Goal: Find specific page/section: Find specific page/section

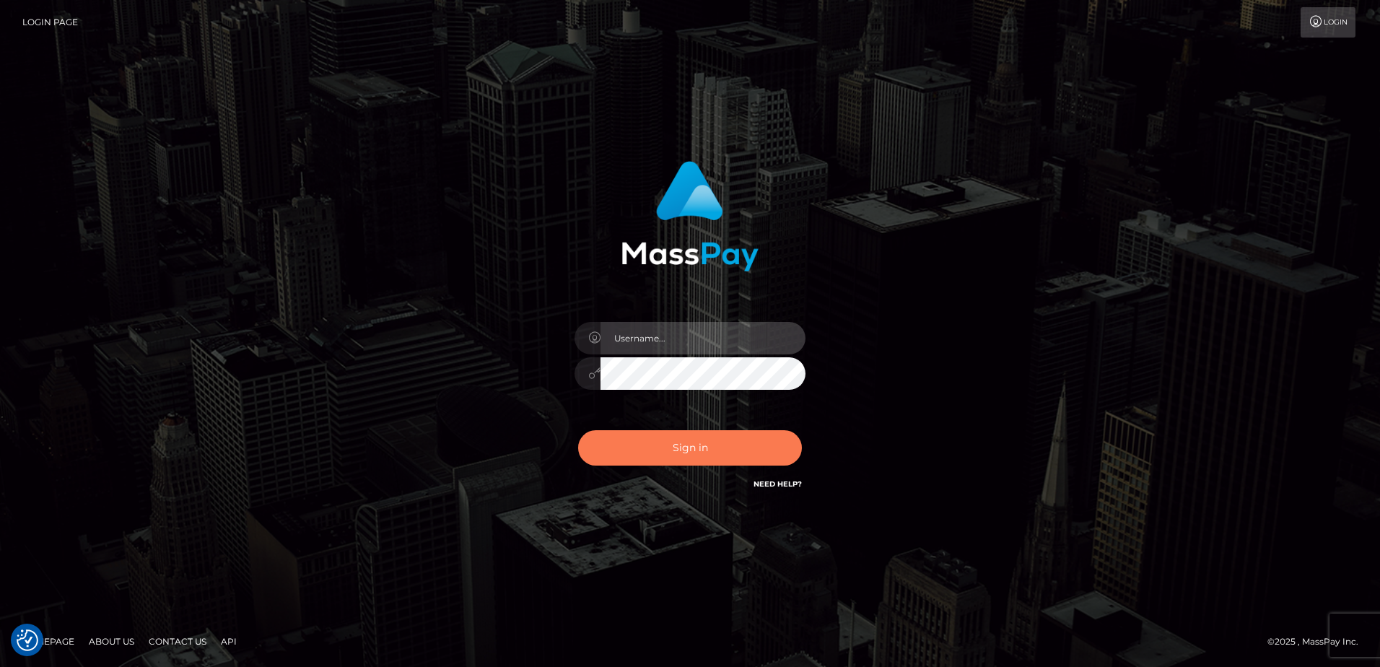
type input "[PERSON_NAME]"
click at [655, 443] on button "Sign in" at bounding box center [690, 447] width 224 height 35
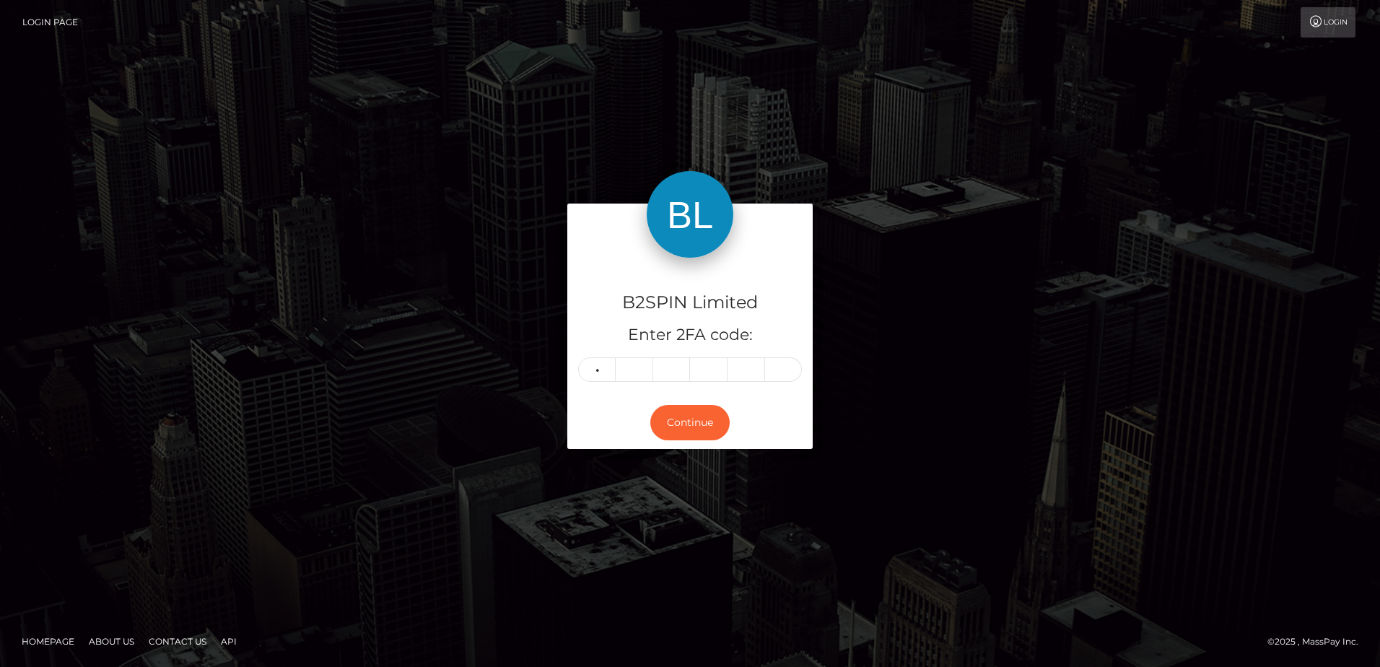
type input "6"
type input "8"
type input "5"
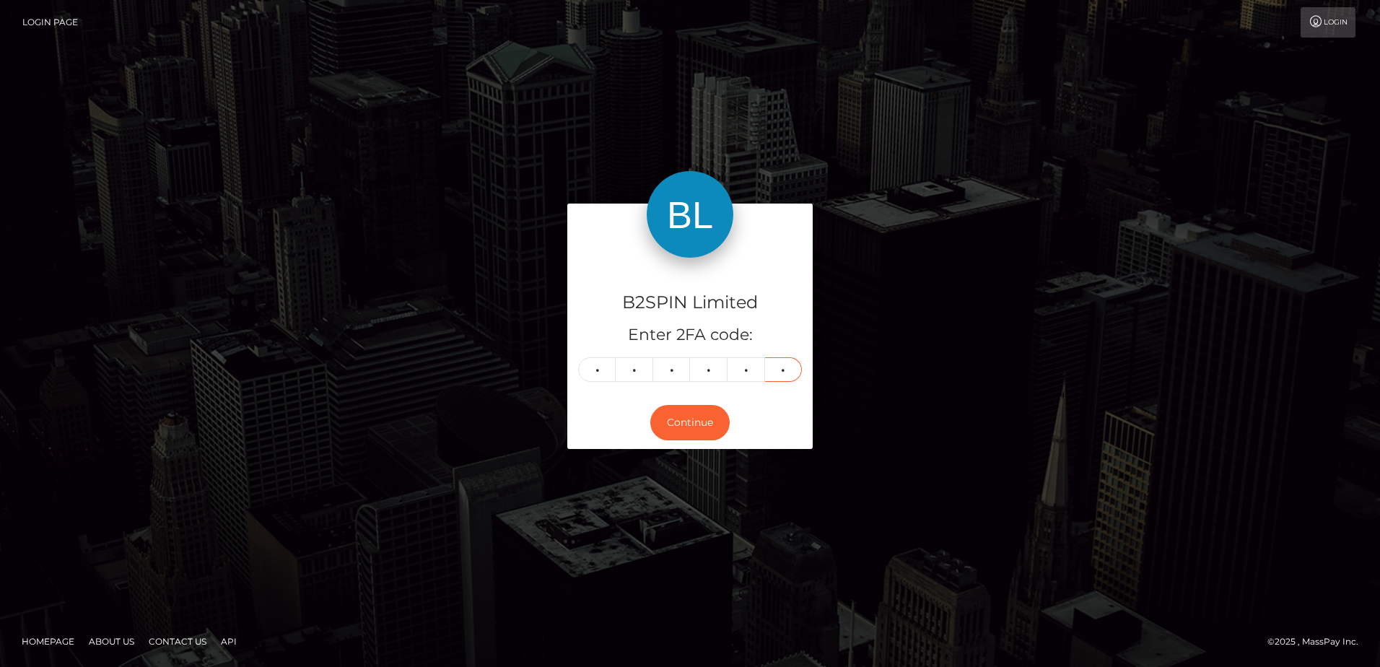
type input "9"
click at [463, 504] on div "B2SPIN Limited Enter 2FA code: 6 8 8 8 5 9 688859 Continue" at bounding box center [690, 333] width 1380 height 476
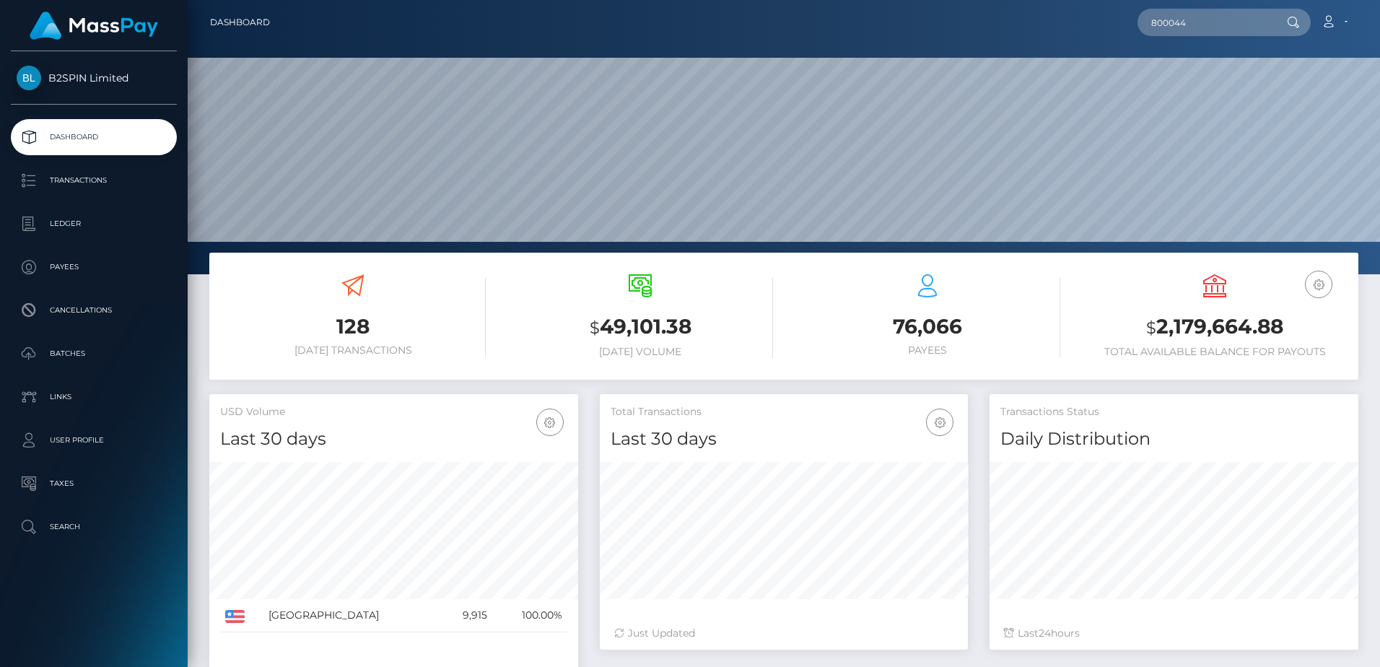
scroll to position [256, 368]
click at [1196, 21] on input "800044" at bounding box center [1205, 22] width 136 height 27
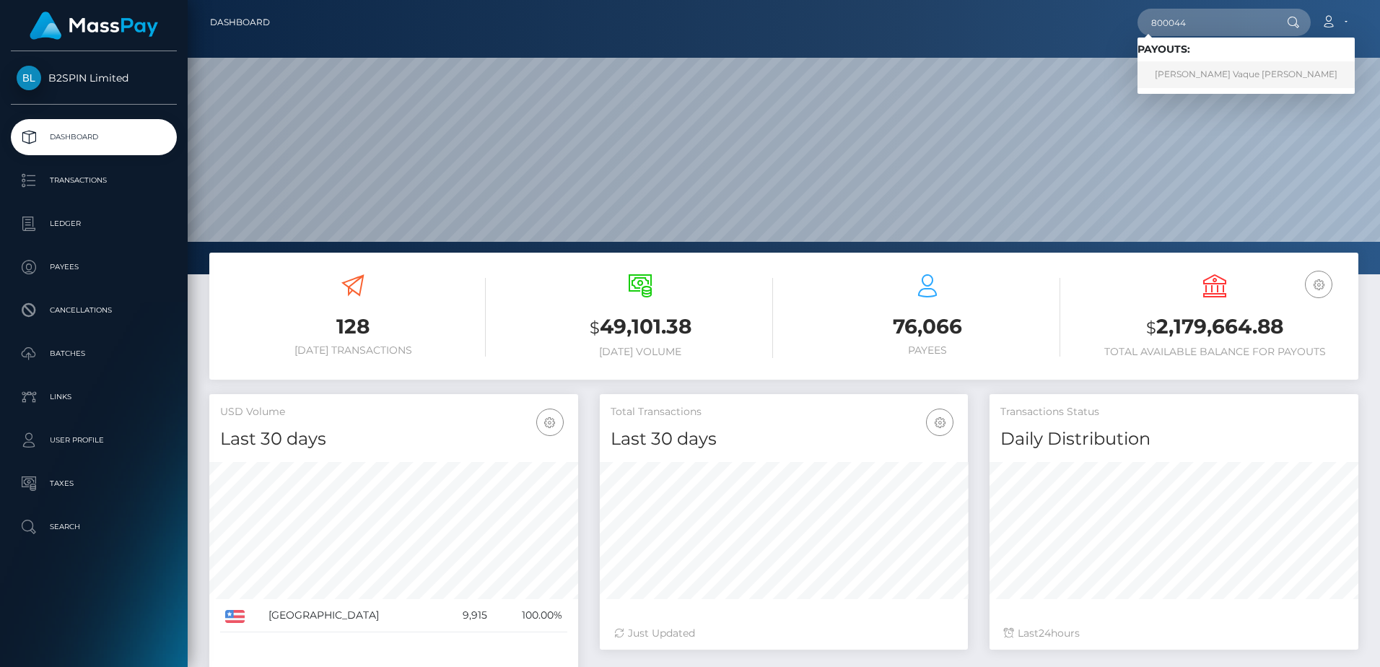
type input "800044"
click at [1193, 69] on link "Cassandra Vaque Fernandez" at bounding box center [1245, 74] width 217 height 27
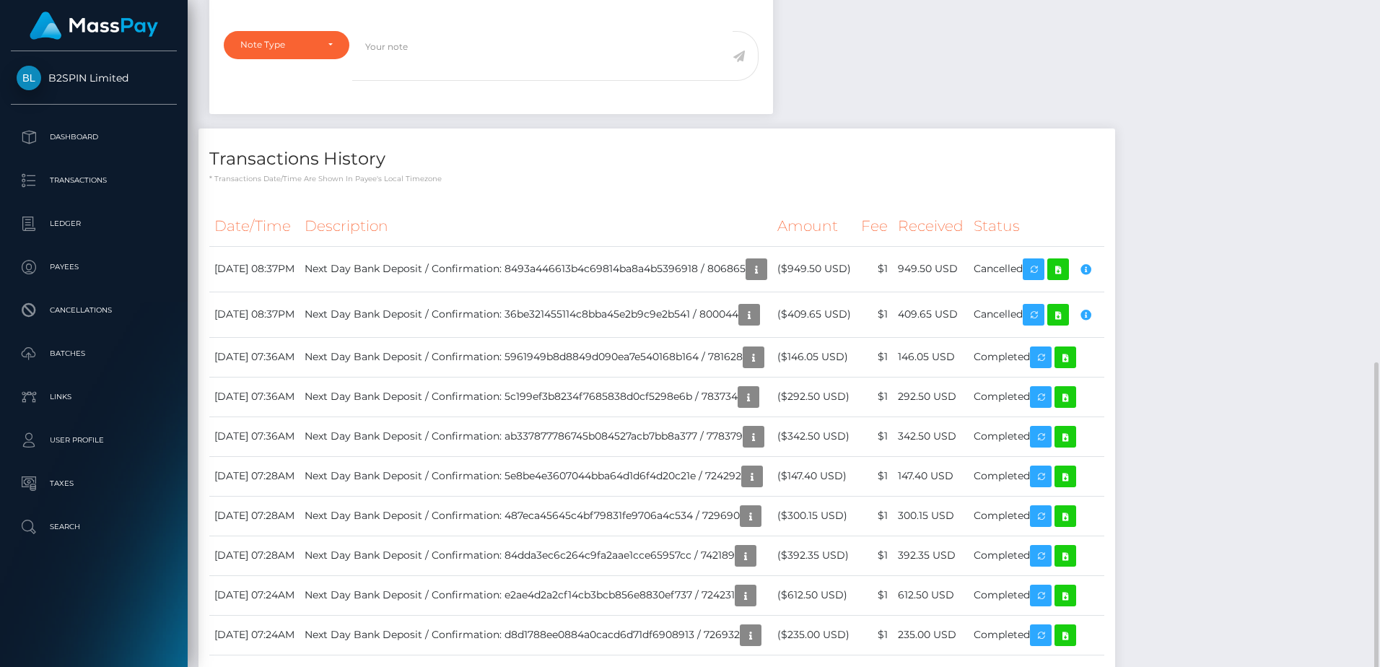
scroll to position [619, 0]
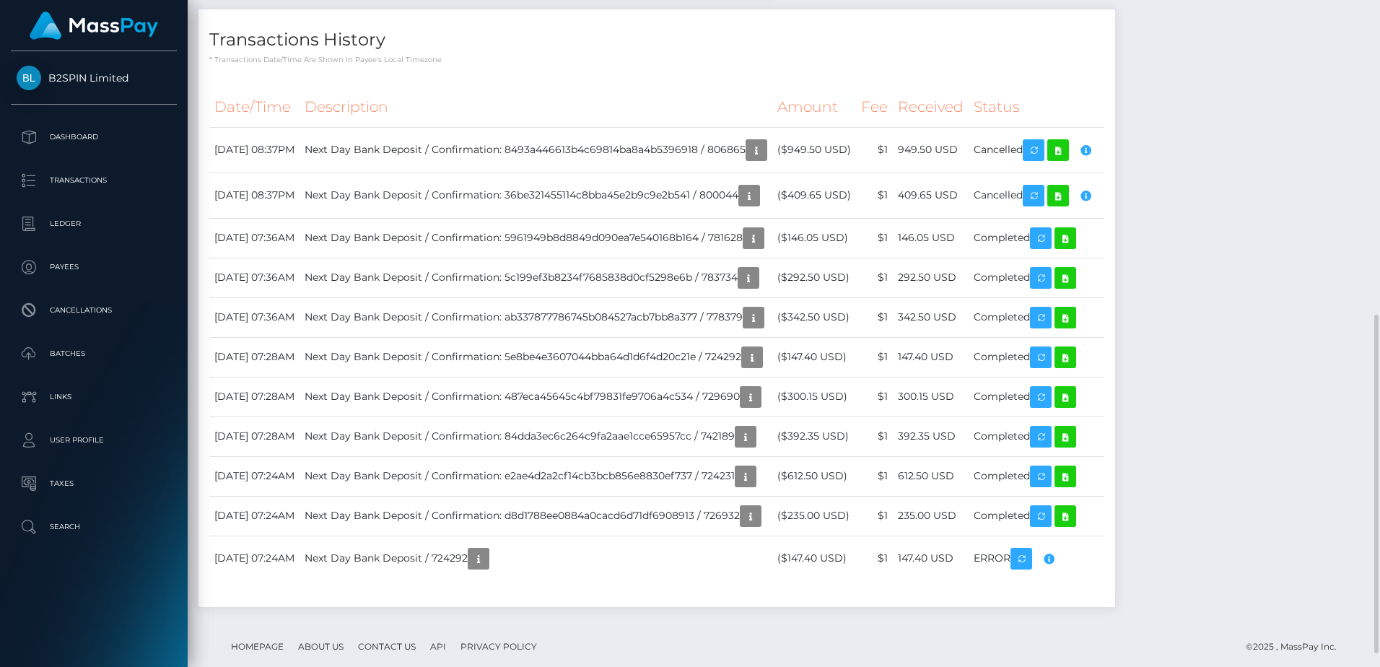
click at [958, 369] on td "147.40 USD" at bounding box center [931, 357] width 76 height 40
click at [1230, 314] on div "Notes Note Type Compliance Clear Compliance General Note Type" at bounding box center [783, 227] width 1170 height 787
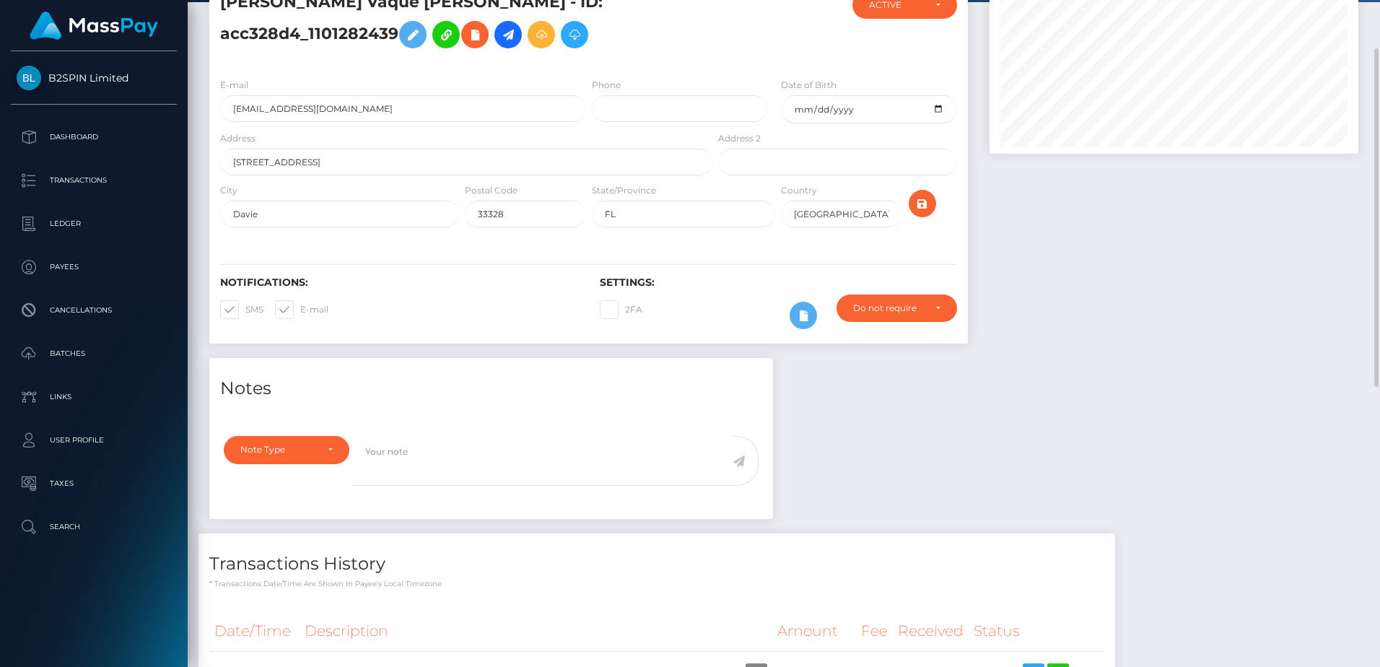
scroll to position [0, 0]
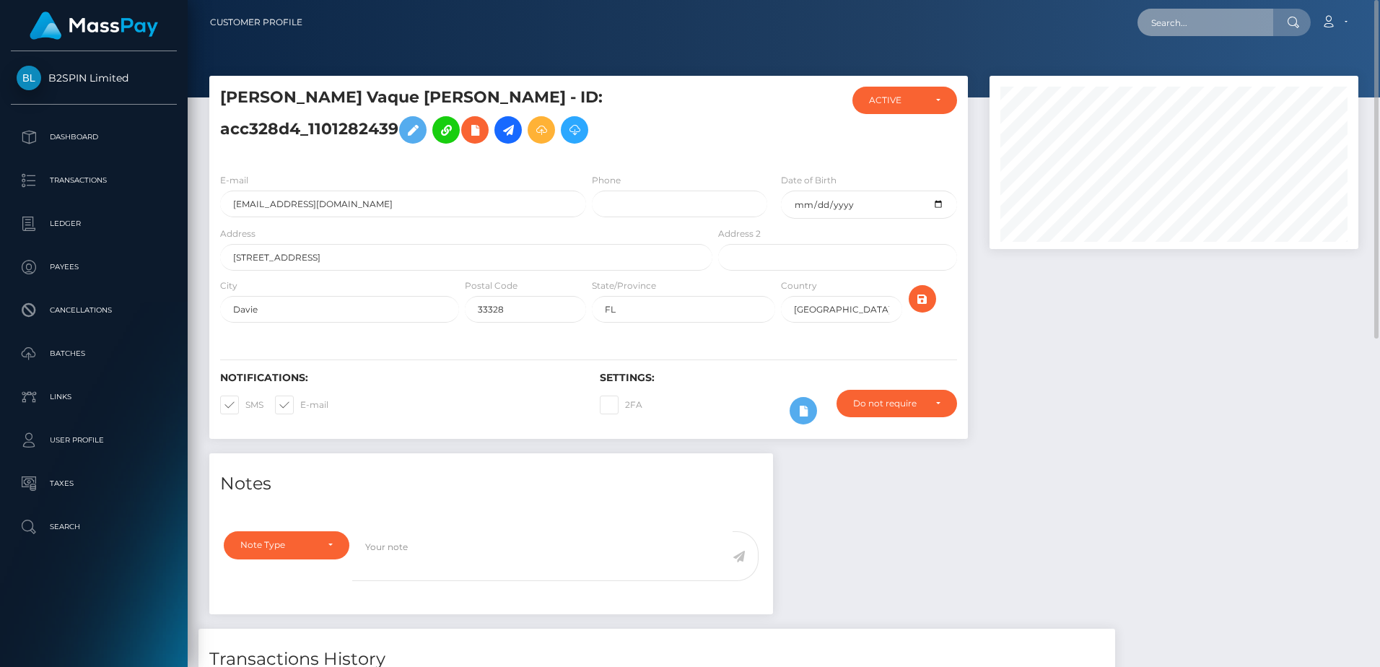
click at [1232, 20] on input "text" at bounding box center [1205, 22] width 136 height 27
paste input "803373"
type input "803373"
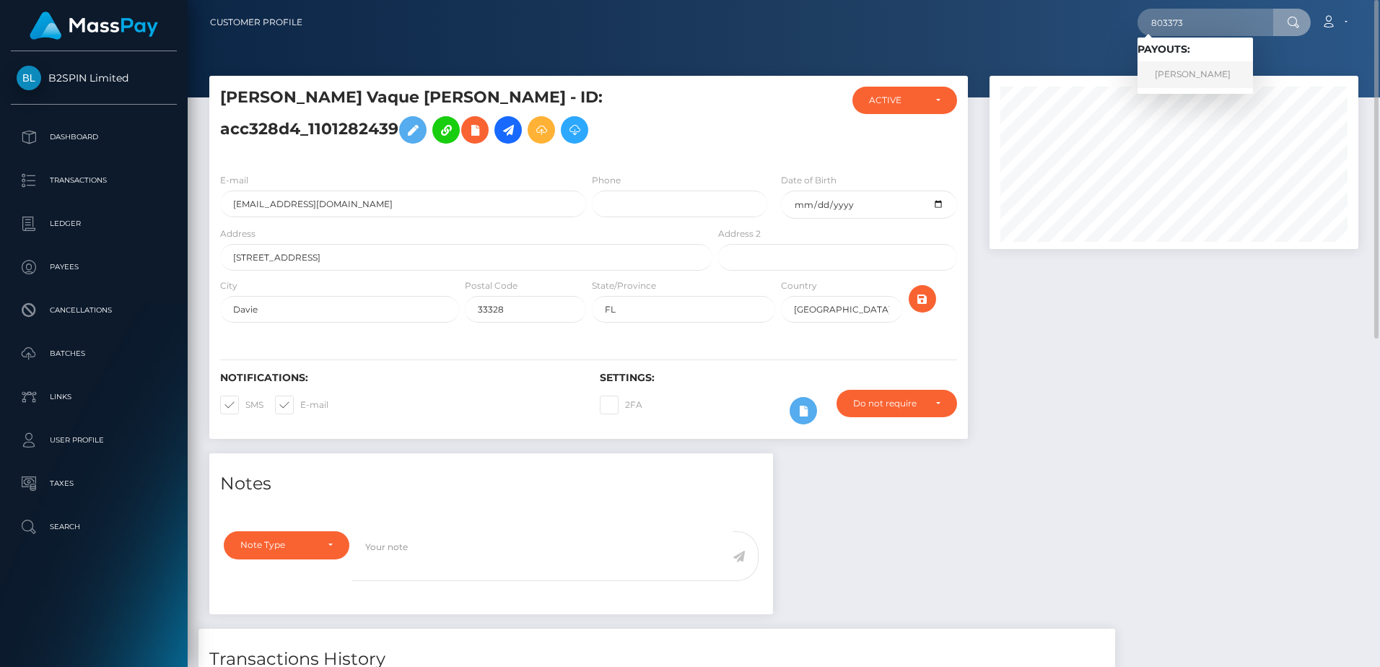
click at [1178, 74] on link "Ronald J Dillard" at bounding box center [1194, 74] width 115 height 27
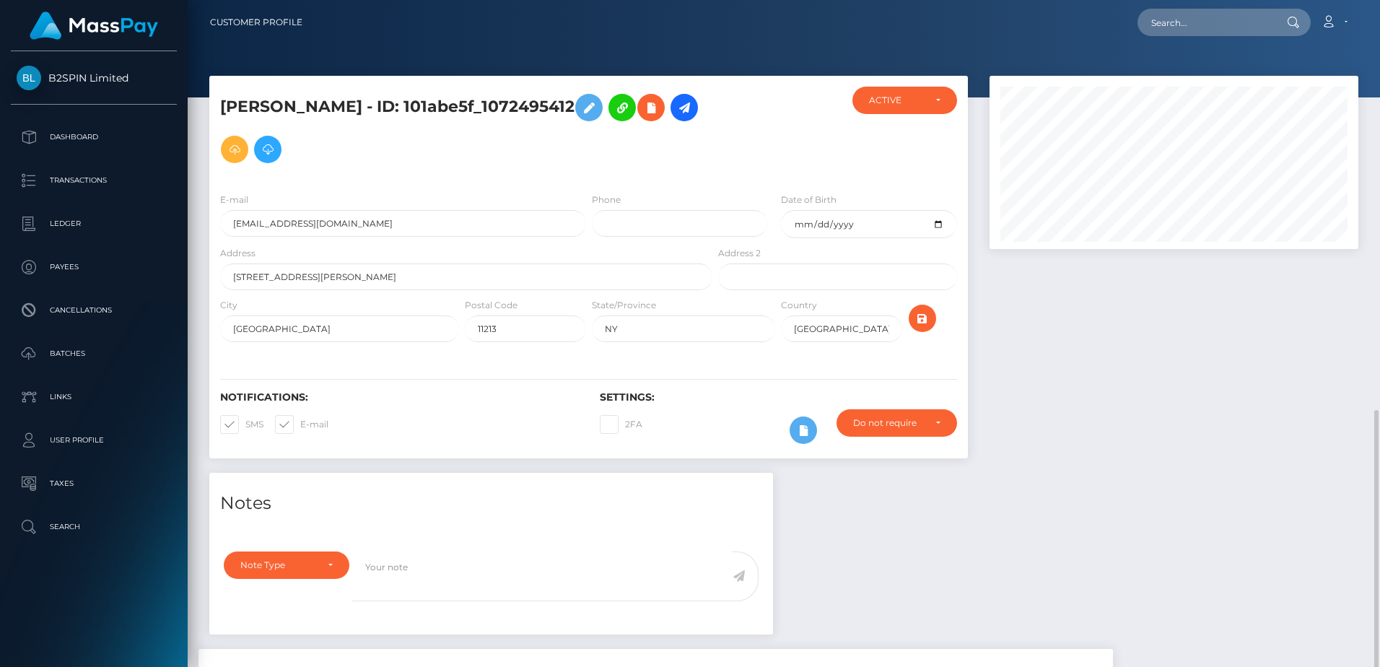
scroll to position [721463, 721267]
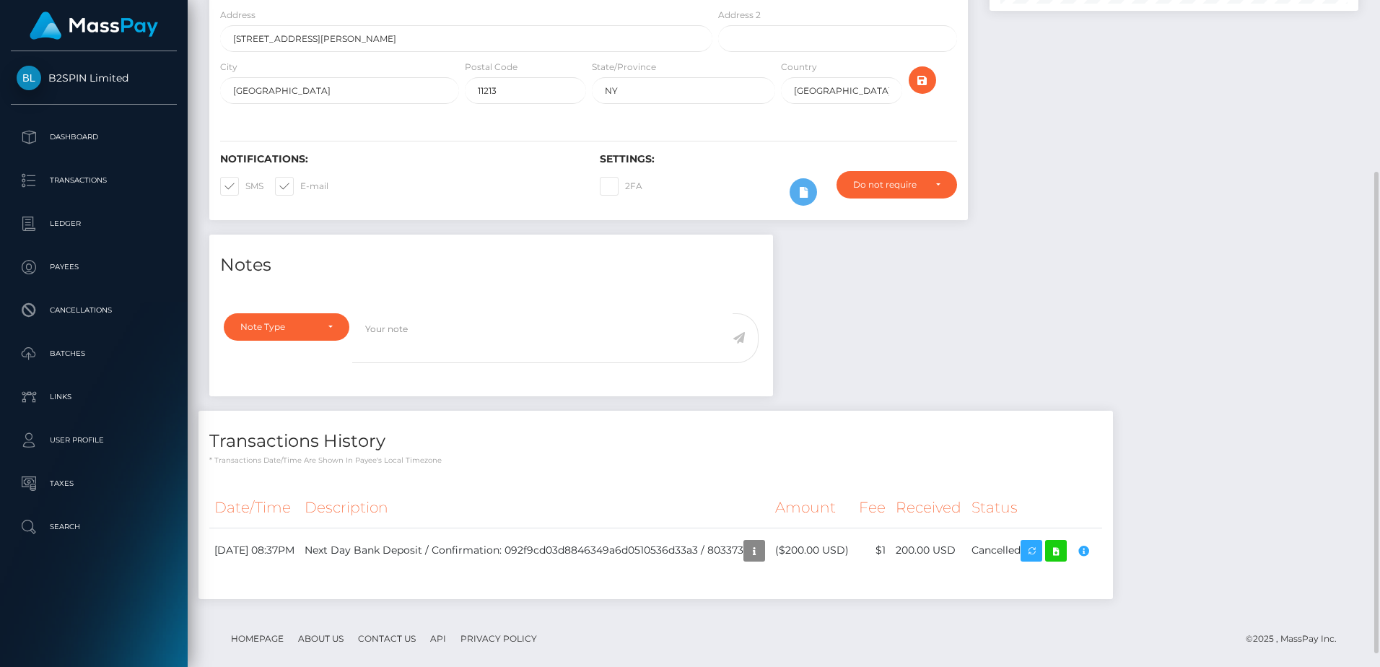
click at [1053, 356] on div "Notes Note Type Compliance Clear Compliance General Note Type" at bounding box center [783, 424] width 1170 height 379
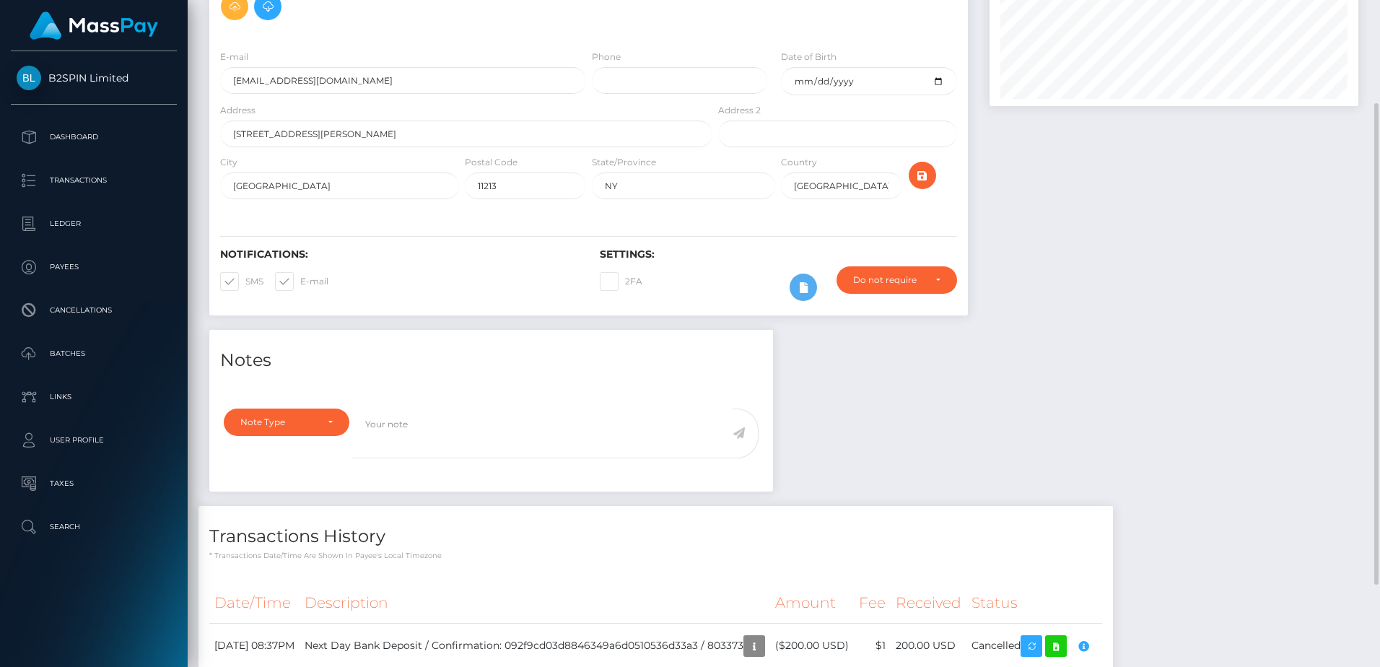
scroll to position [0, 0]
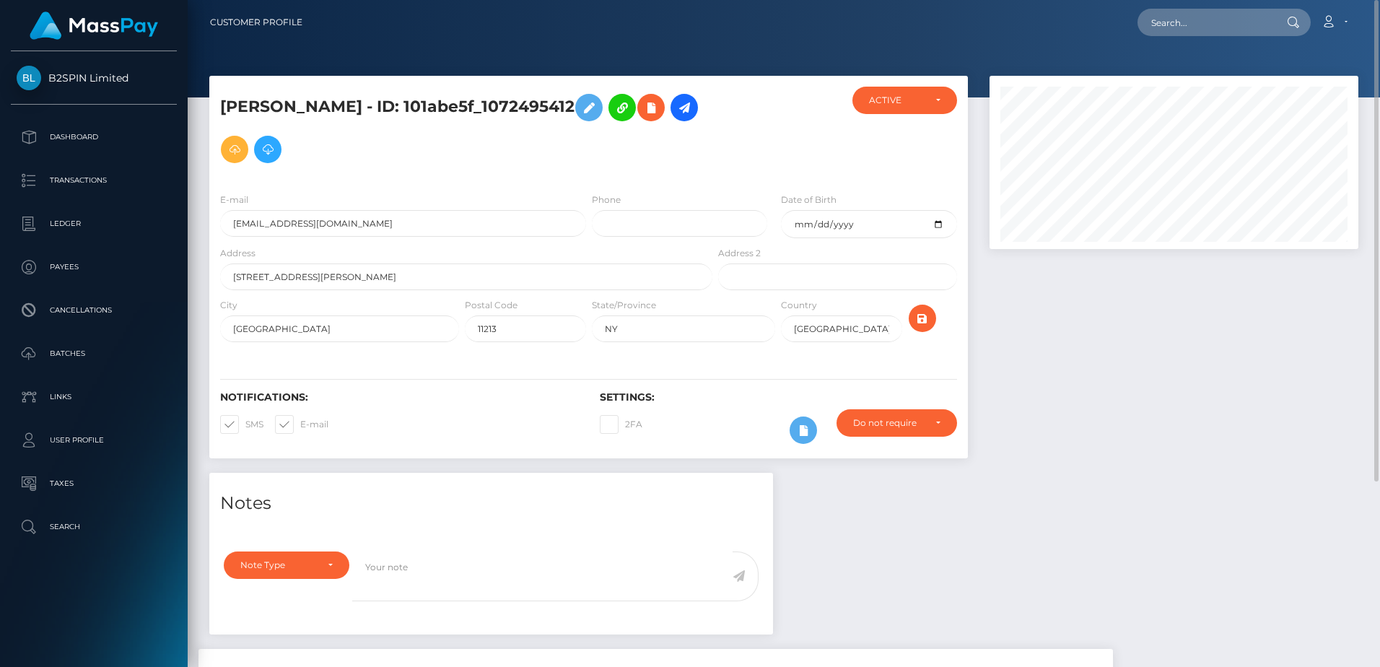
click at [394, 467] on div "Ronald J Dillard - ID: 101abe5f_1072495412 NY" at bounding box center [588, 274] width 780 height 397
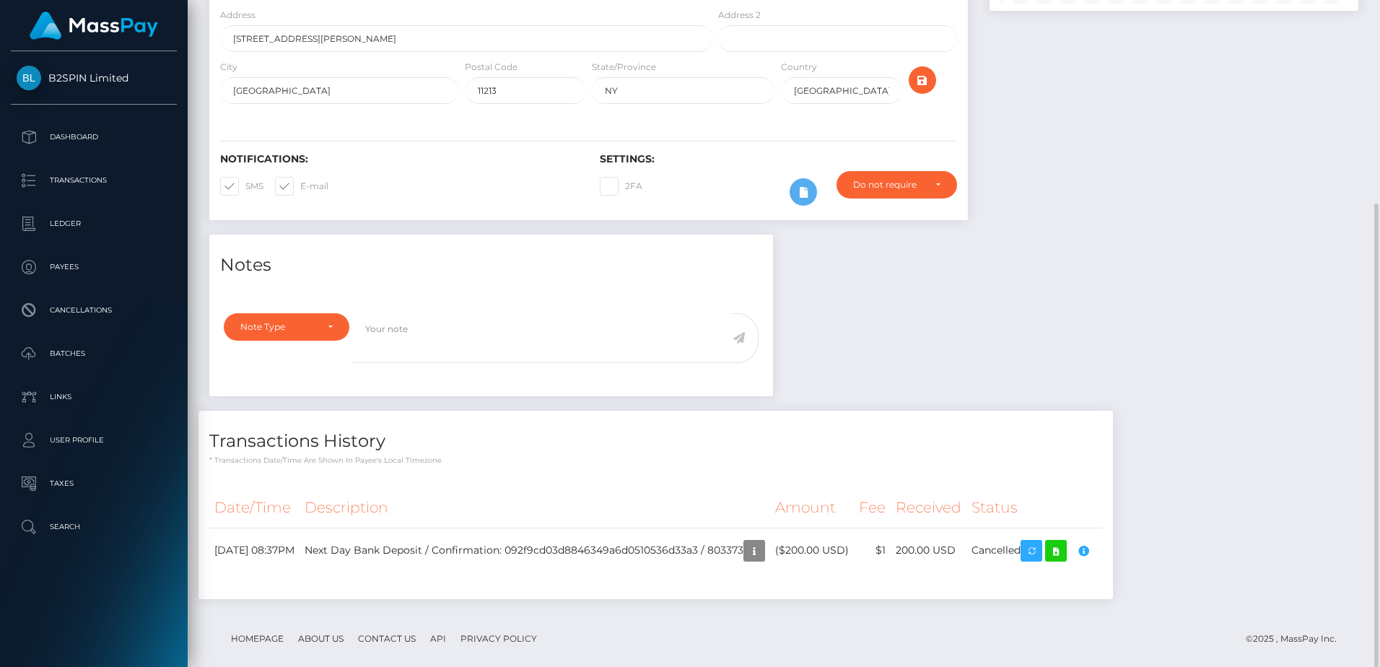
scroll to position [256, 0]
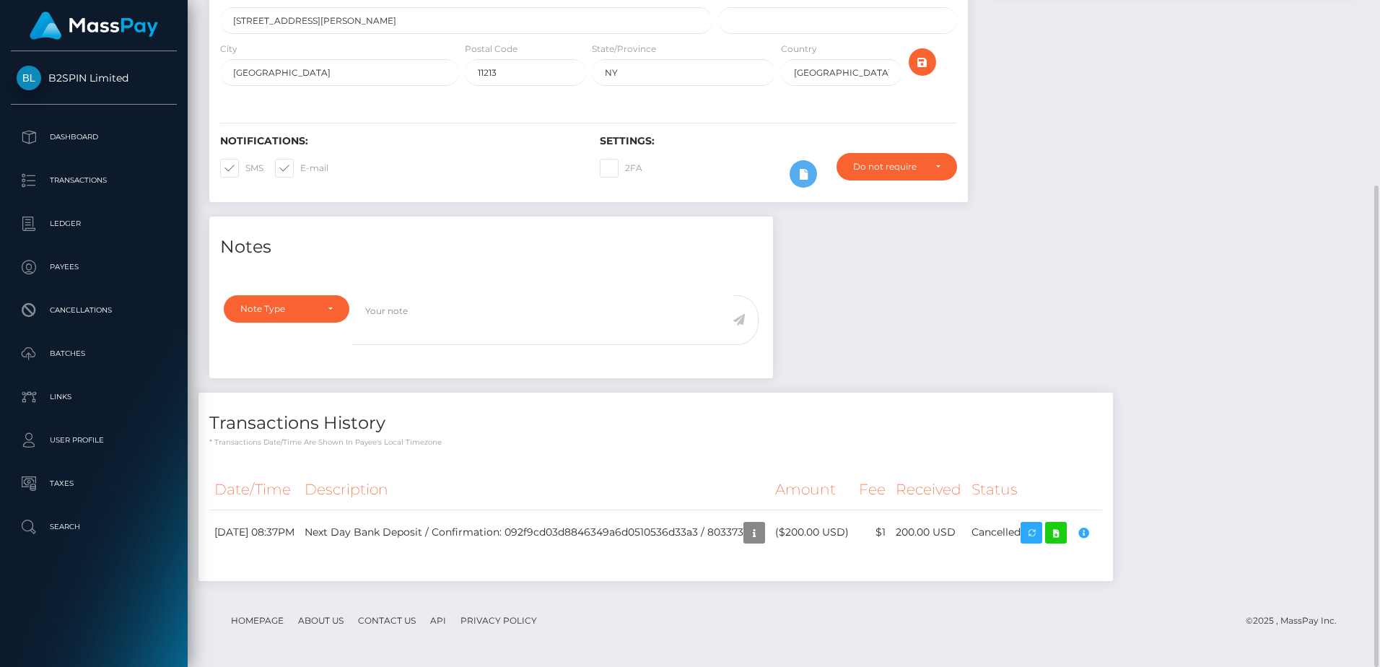
click at [1146, 326] on div "Notes Note Type Compliance Clear Compliance General Note Type" at bounding box center [783, 405] width 1170 height 379
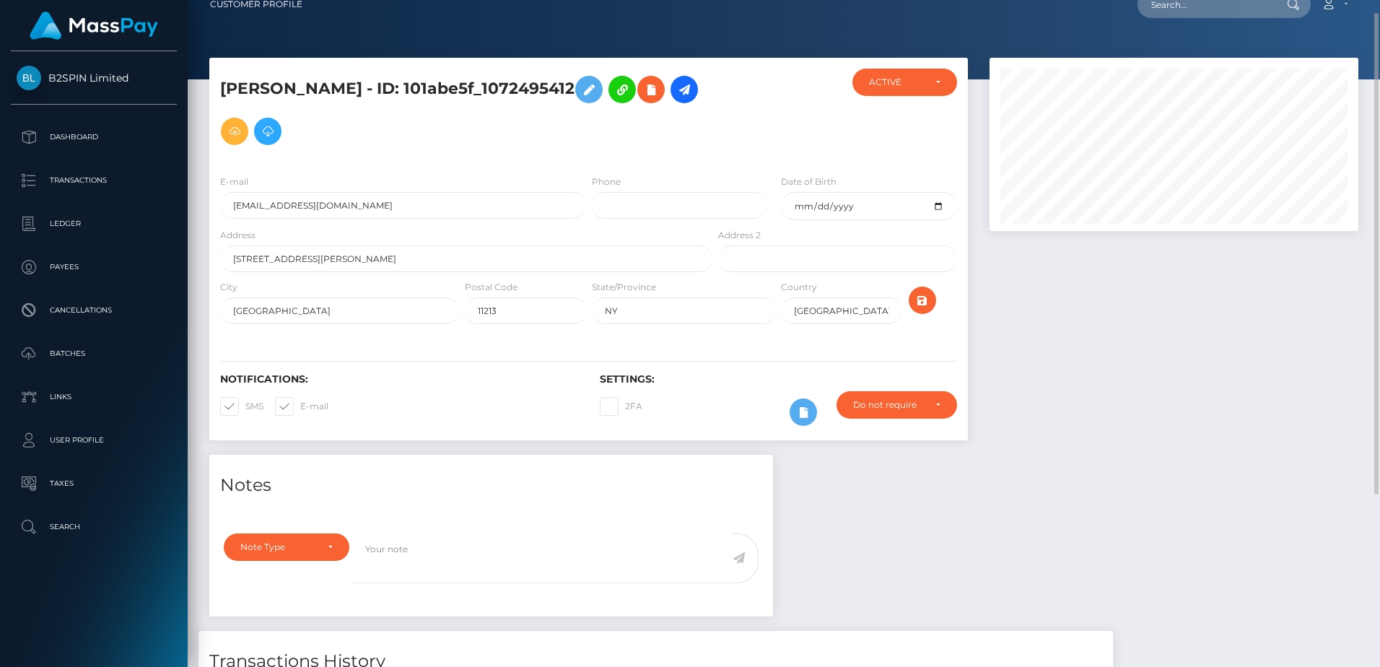
scroll to position [0, 0]
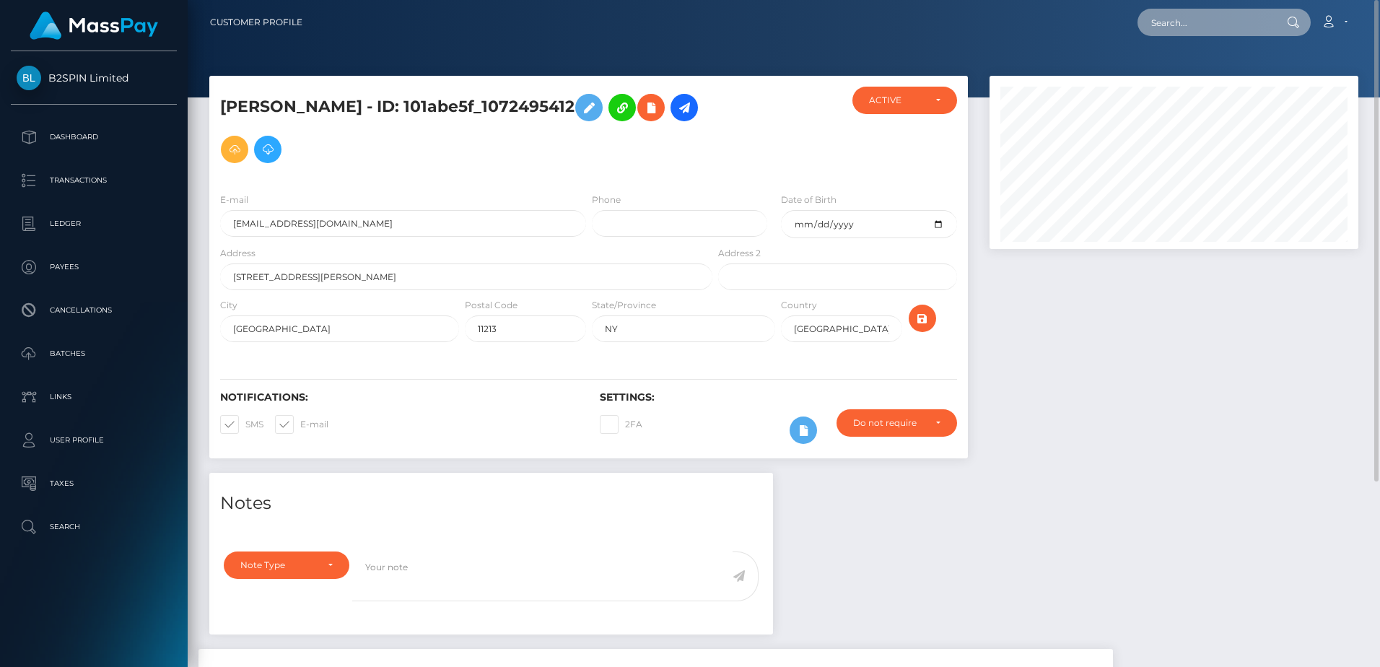
click at [1196, 23] on input "text" at bounding box center [1205, 22] width 136 height 27
paste input "806865"
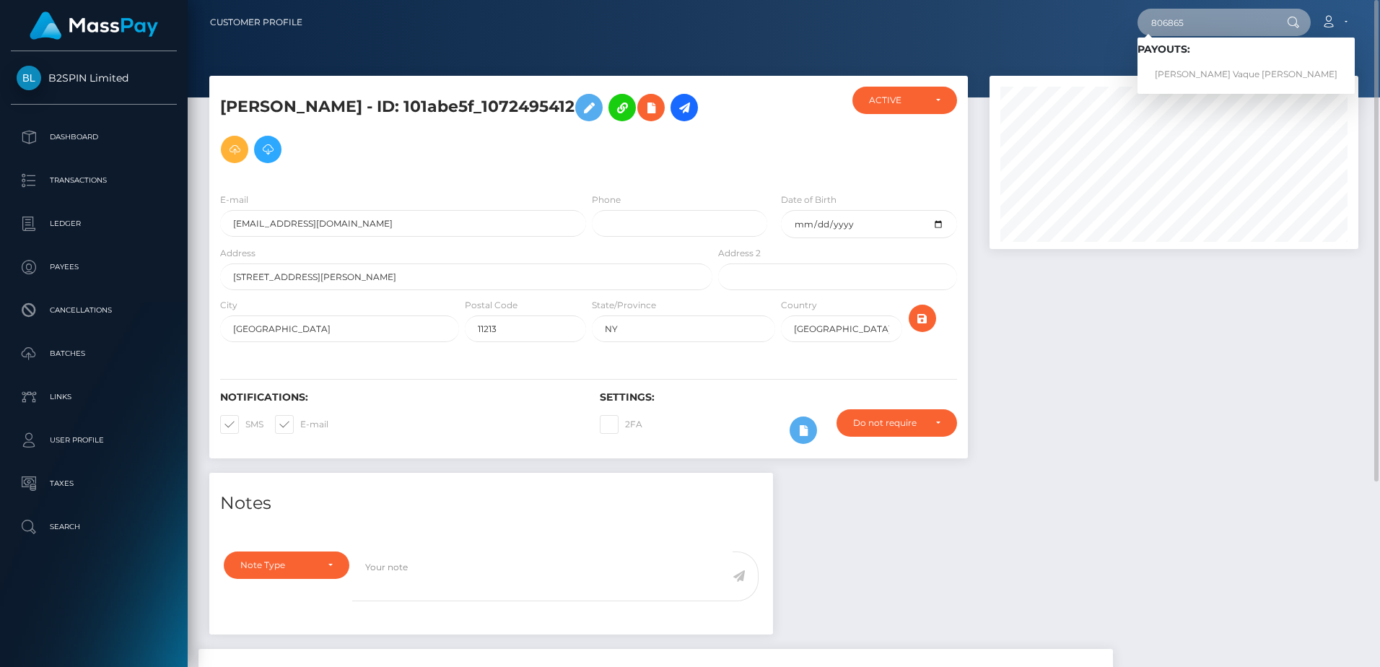
type input "806865"
click at [1193, 72] on link "Cassandra Vaque Fernandez" at bounding box center [1245, 74] width 217 height 27
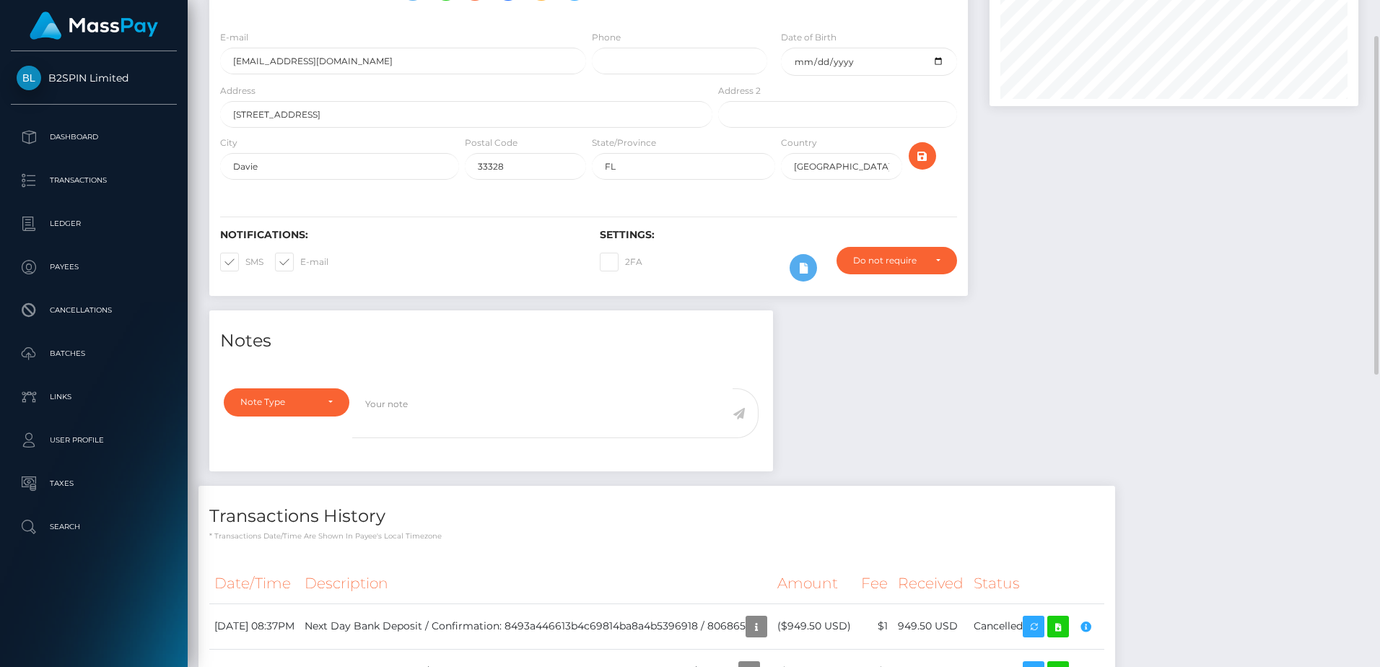
scroll to position [262, 0]
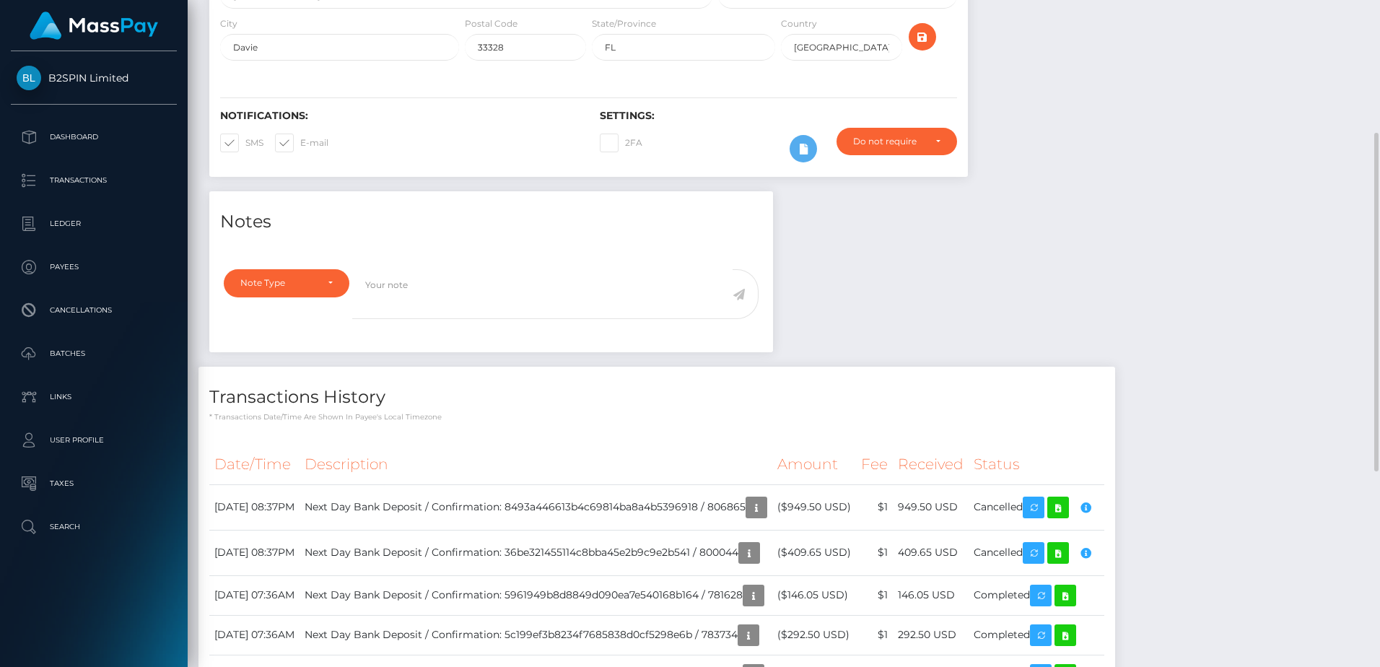
click at [1116, 307] on div "Notes Note Type Compliance Clear Compliance General Note Type" at bounding box center [783, 584] width 1170 height 787
